Goal: Task Accomplishment & Management: Manage account settings

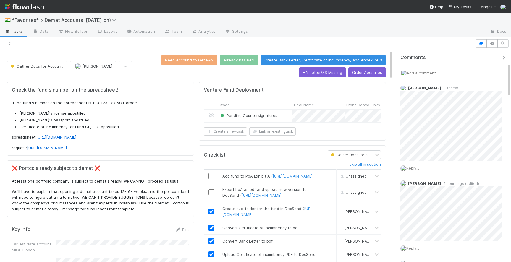
scroll to position [120, 177]
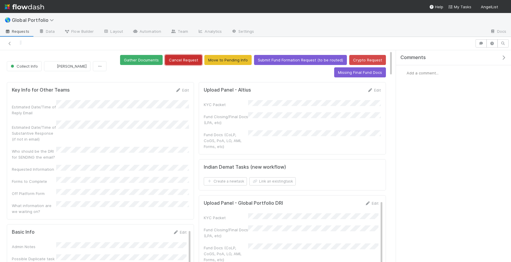
click at [185, 58] on button "Cancel Request" at bounding box center [183, 60] width 37 height 10
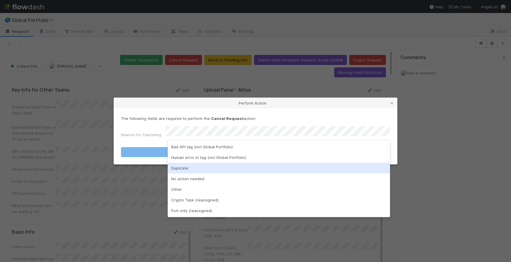
click at [195, 172] on div "Duplicate" at bounding box center [279, 168] width 222 height 11
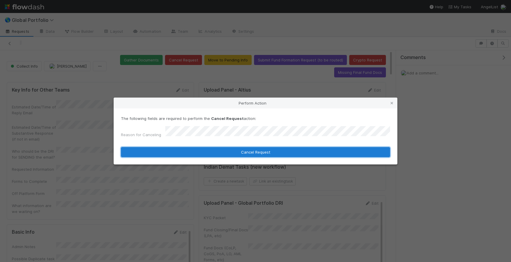
click at [231, 154] on button "Cancel Request" at bounding box center [255, 152] width 269 height 10
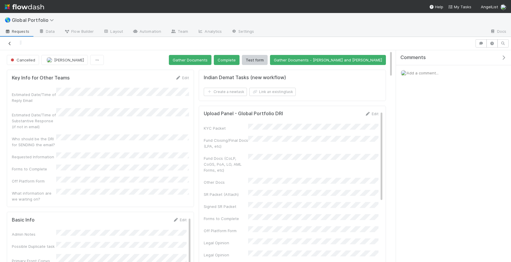
click at [10, 44] on icon at bounding box center [10, 44] width 6 height 4
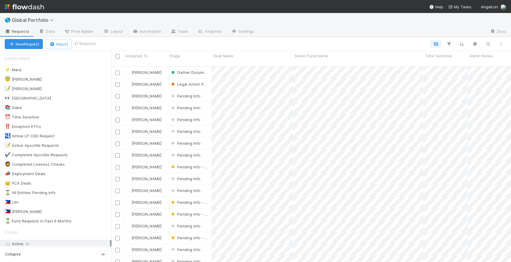
scroll to position [201, 400]
click at [36, 80] on div "😇 Jeremy 5" at bounding box center [58, 79] width 107 height 7
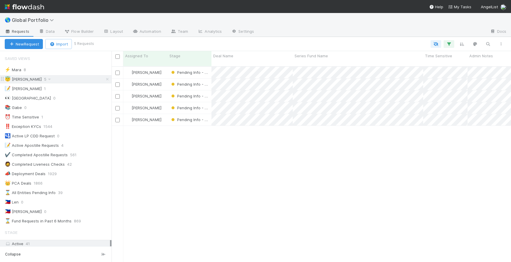
scroll to position [201, 400]
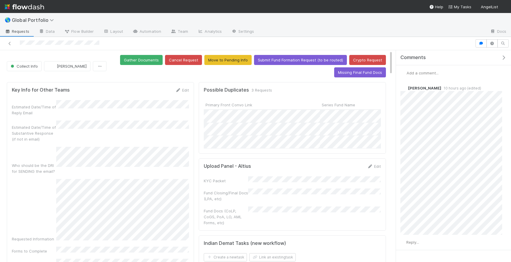
scroll to position [120, 177]
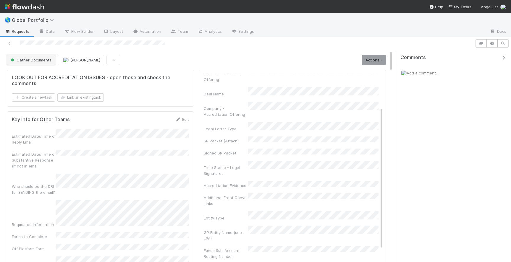
click at [33, 64] on button "Gather Documents" at bounding box center [31, 60] width 49 height 10
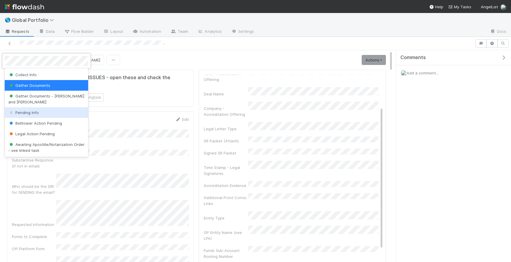
click at [27, 109] on div "Pending Info" at bounding box center [46, 112] width 83 height 11
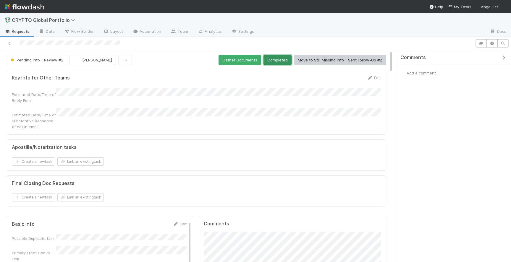
click at [280, 61] on button "Completed" at bounding box center [278, 60] width 28 height 10
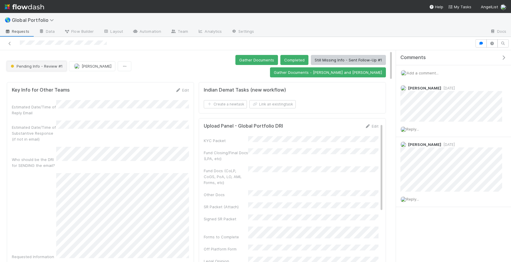
click at [43, 63] on button "Pending Info - Review #1" at bounding box center [37, 66] width 60 height 10
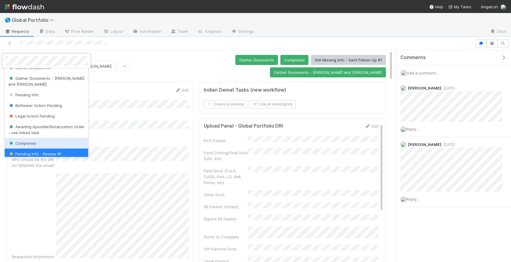
scroll to position [117, 0]
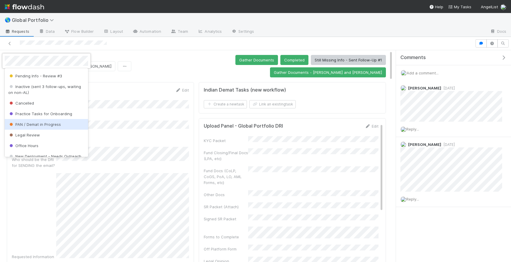
click at [50, 122] on span "PAN / Demat in Progress" at bounding box center [34, 124] width 53 height 5
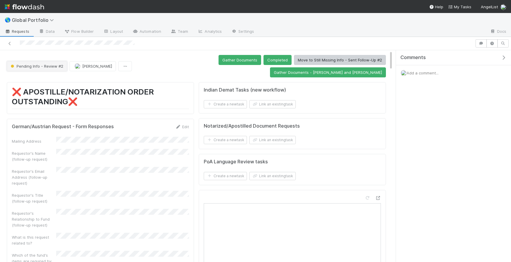
click at [55, 64] on span "Pending Info - Review #2" at bounding box center [36, 66] width 54 height 5
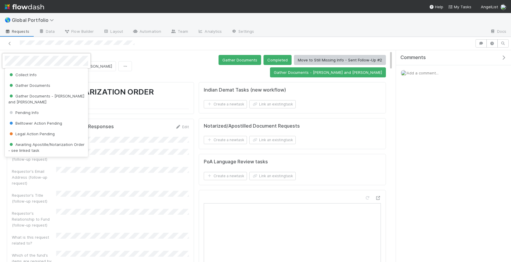
scroll to position [28, 0]
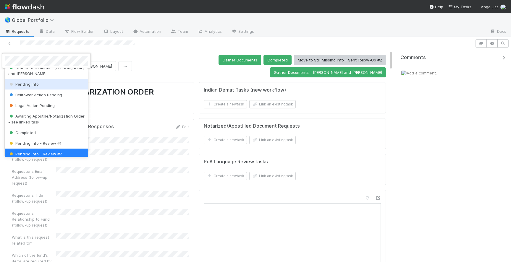
click at [47, 80] on div "Pending Info" at bounding box center [46, 84] width 83 height 11
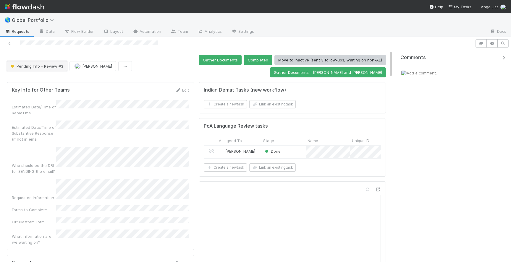
click at [52, 67] on span "Pending Info - Review #3" at bounding box center [36, 66] width 54 height 5
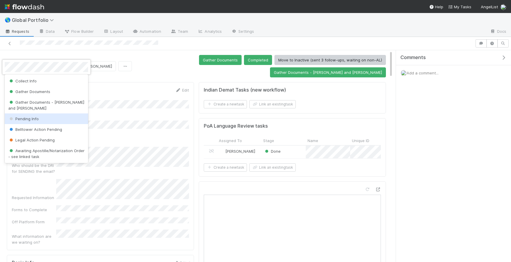
click at [45, 114] on div "Pending Info" at bounding box center [46, 119] width 83 height 11
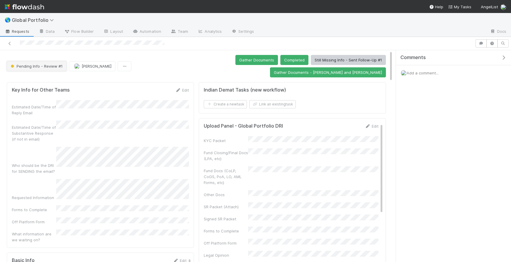
click at [39, 62] on button "Pending Info - Review #1" at bounding box center [37, 66] width 60 height 10
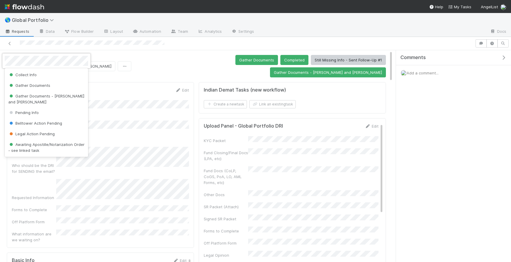
scroll to position [18, 0]
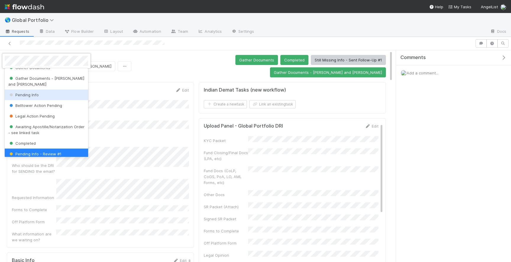
click at [37, 91] on div "Pending Info" at bounding box center [46, 95] width 83 height 11
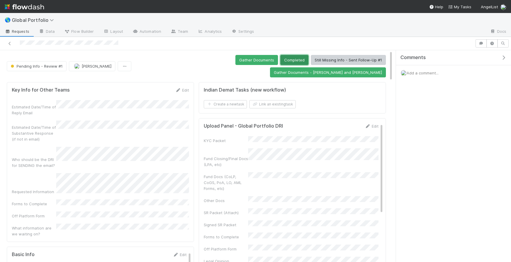
click at [280, 57] on button "Completed" at bounding box center [294, 60] width 28 height 10
